Goal: Navigation & Orientation: Find specific page/section

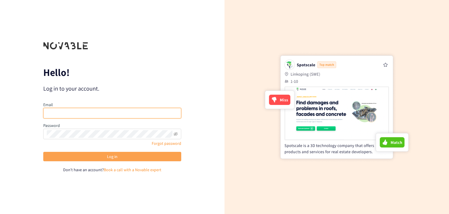
type input "[PERSON_NAME][EMAIL_ADDRESS][DOMAIN_NAME]"
click at [117, 156] on span "Log in" at bounding box center [112, 156] width 11 height 6
